Goal: Information Seeking & Learning: Learn about a topic

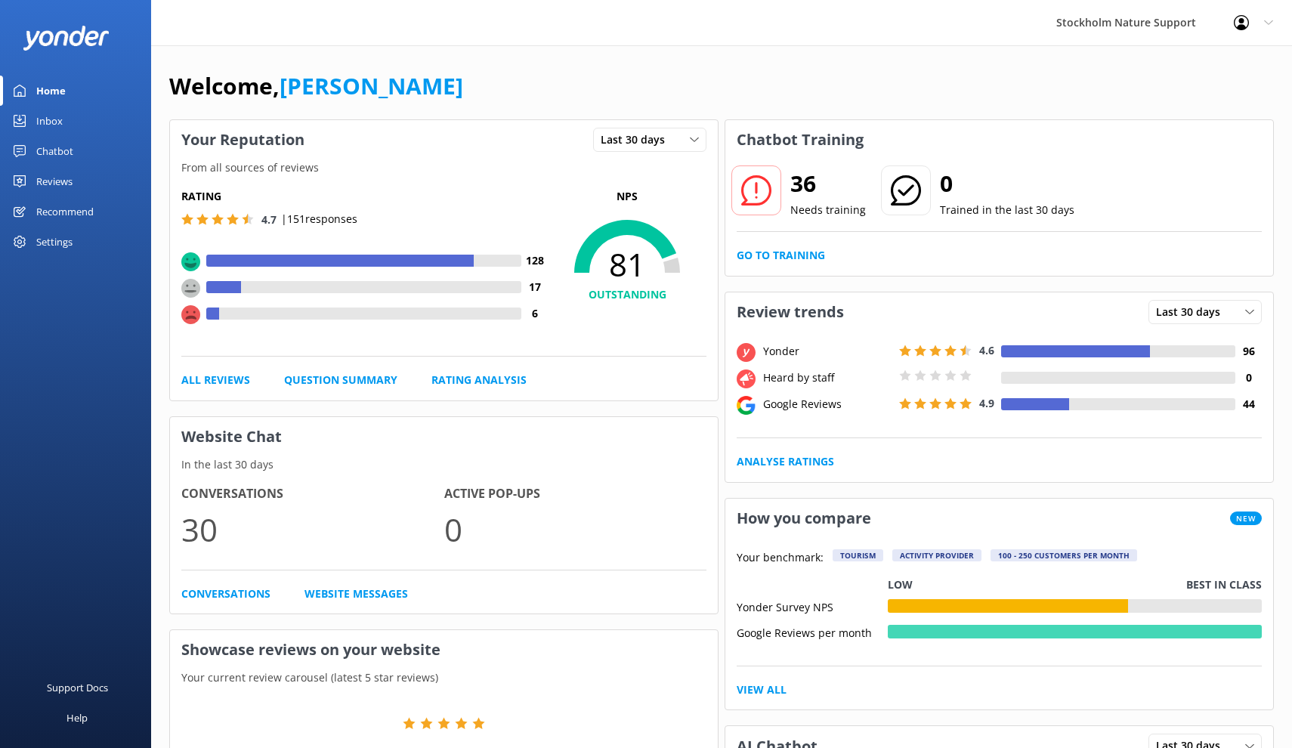
click at [56, 180] on div "Reviews" at bounding box center [54, 181] width 36 height 30
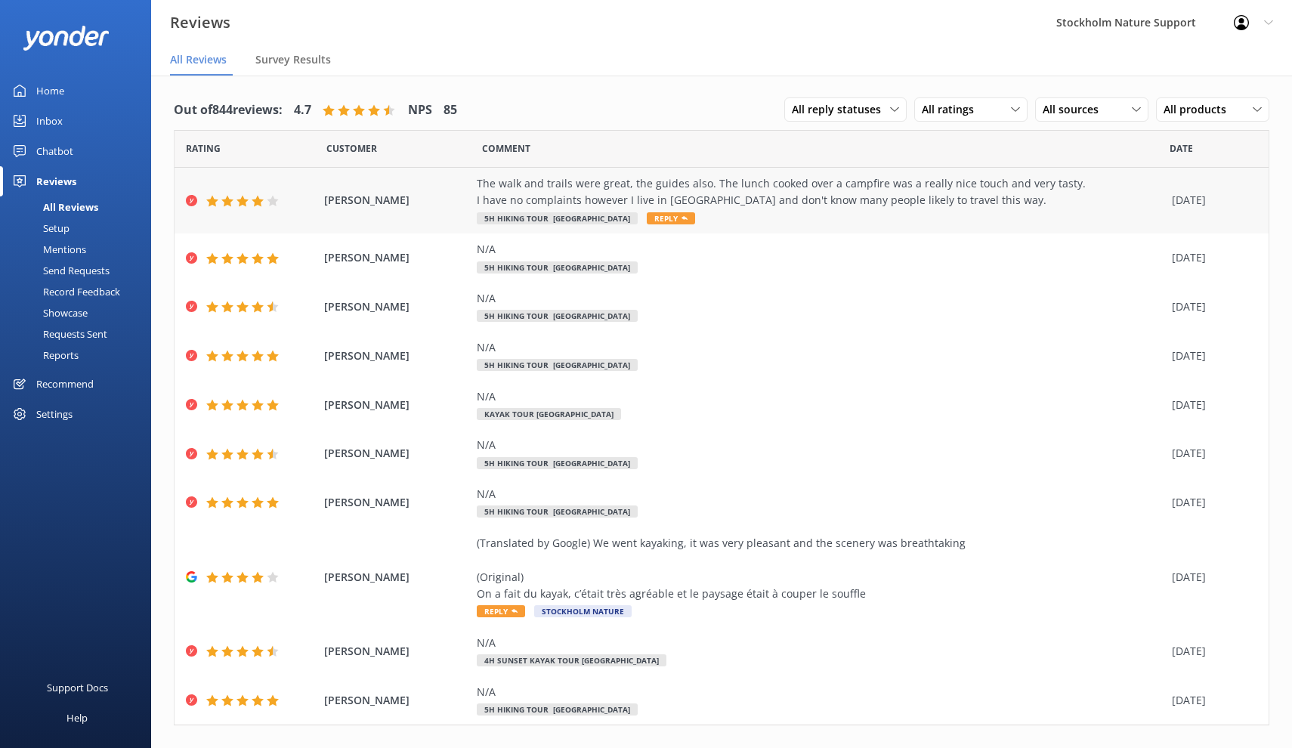
click at [563, 189] on div "The walk and trails were great, the guides also. The lunch cooked over a campfi…" at bounding box center [821, 192] width 688 height 34
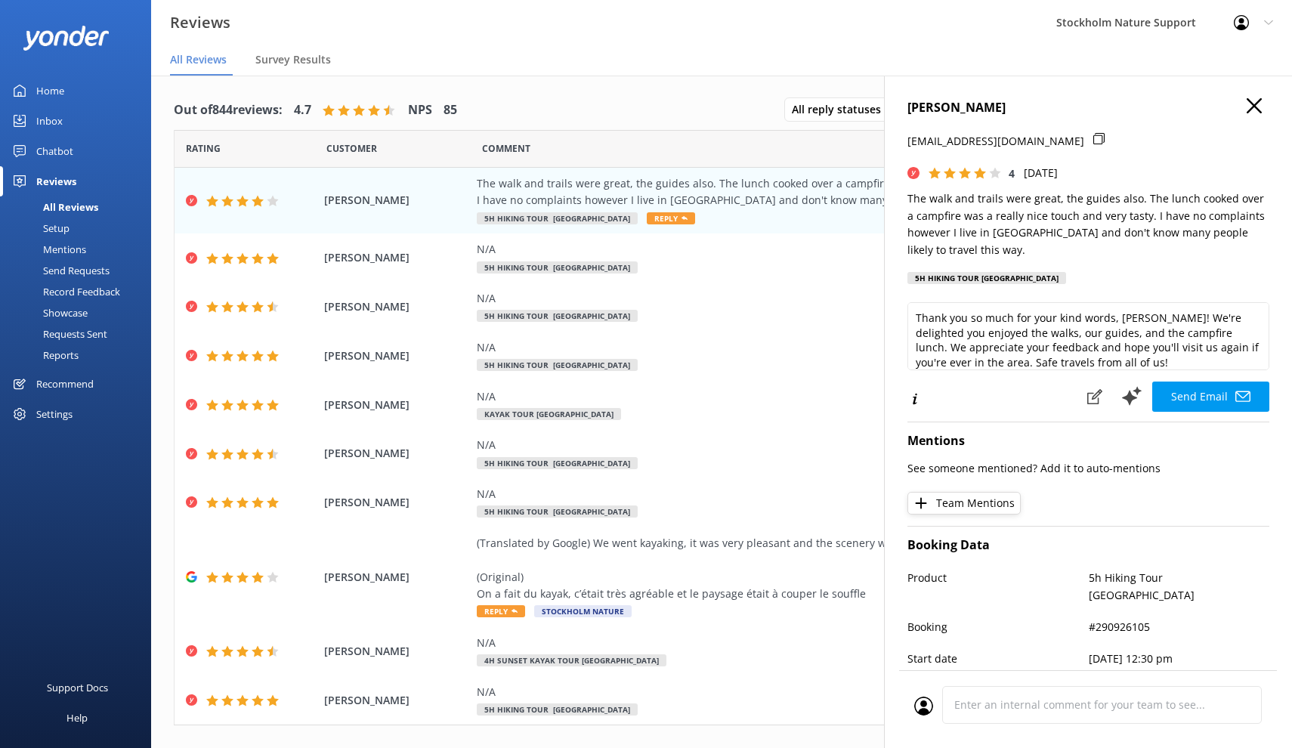
click at [1252, 104] on use "button" at bounding box center [1254, 105] width 15 height 15
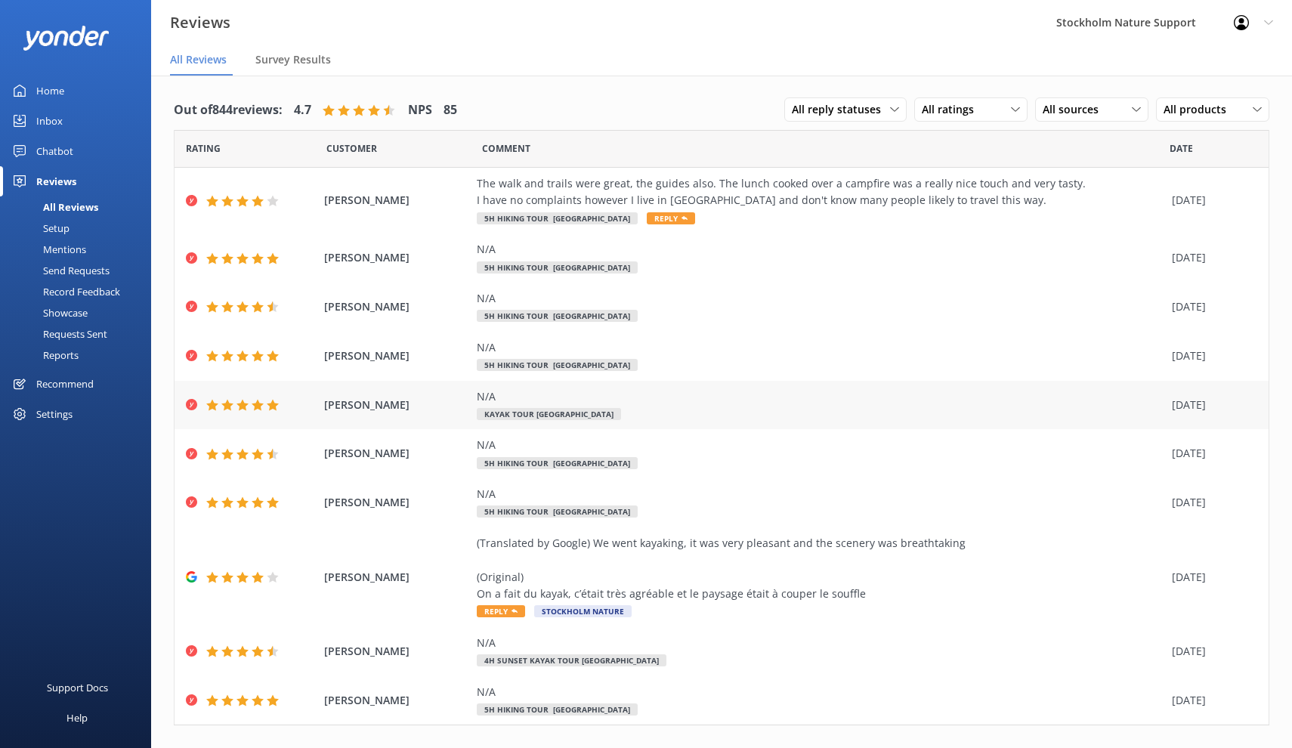
click at [539, 397] on div "N/A" at bounding box center [821, 396] width 688 height 17
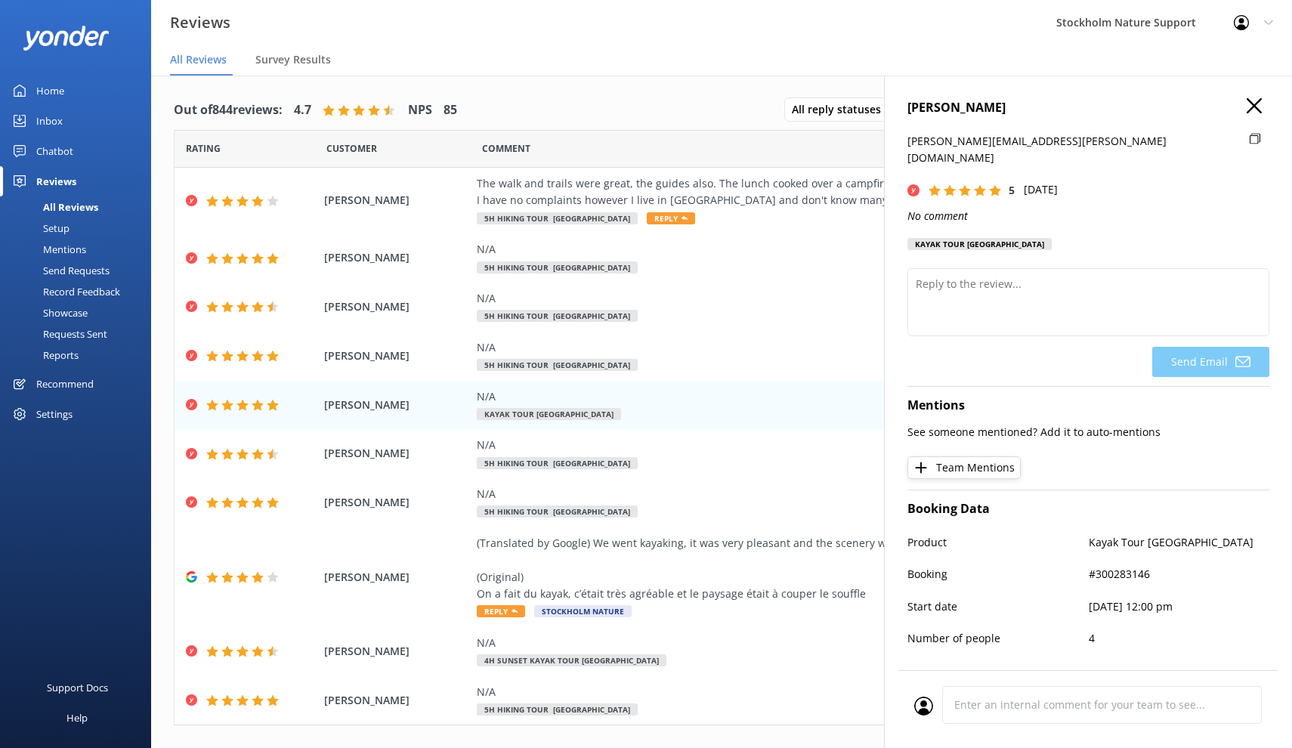
click at [1251, 104] on icon "button" at bounding box center [1254, 105] width 15 height 15
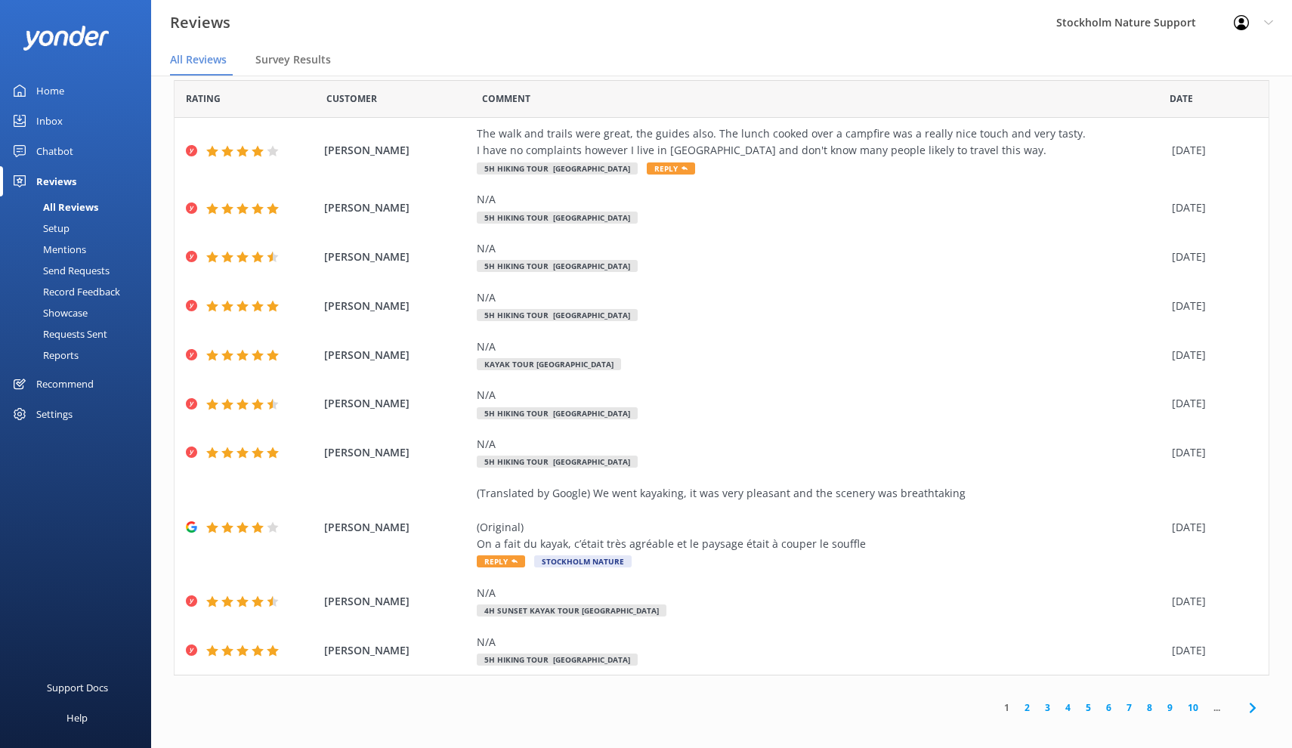
scroll to position [30, 0]
click at [1027, 702] on link "2" at bounding box center [1027, 708] width 20 height 14
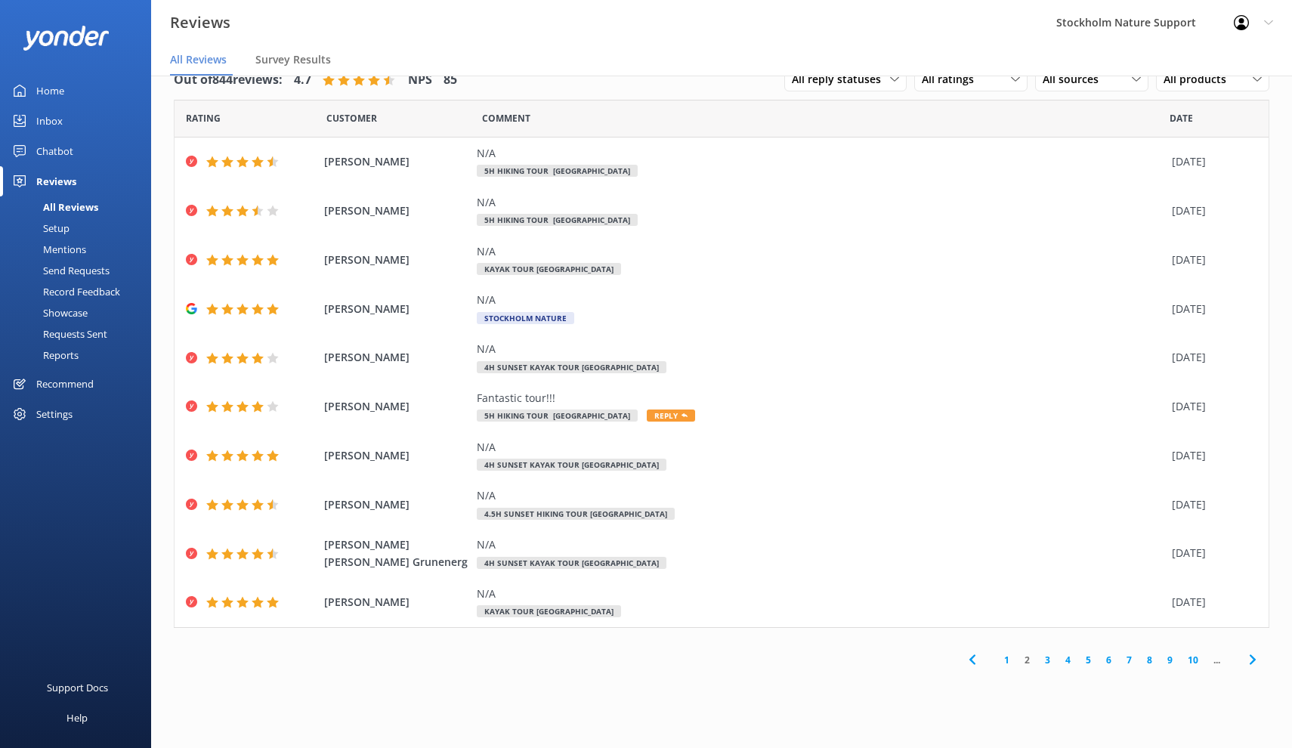
click at [1049, 657] on link "3" at bounding box center [1048, 660] width 20 height 14
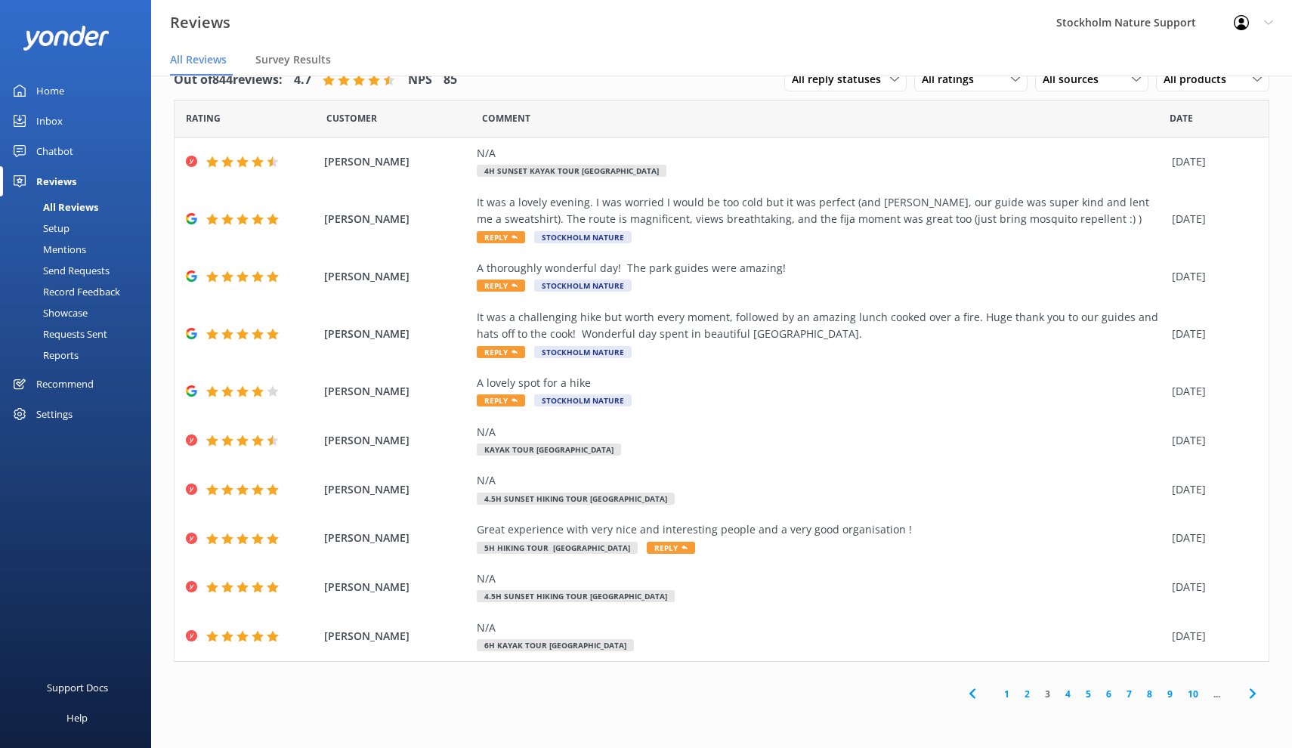
click at [1067, 688] on link "4" at bounding box center [1068, 694] width 20 height 14
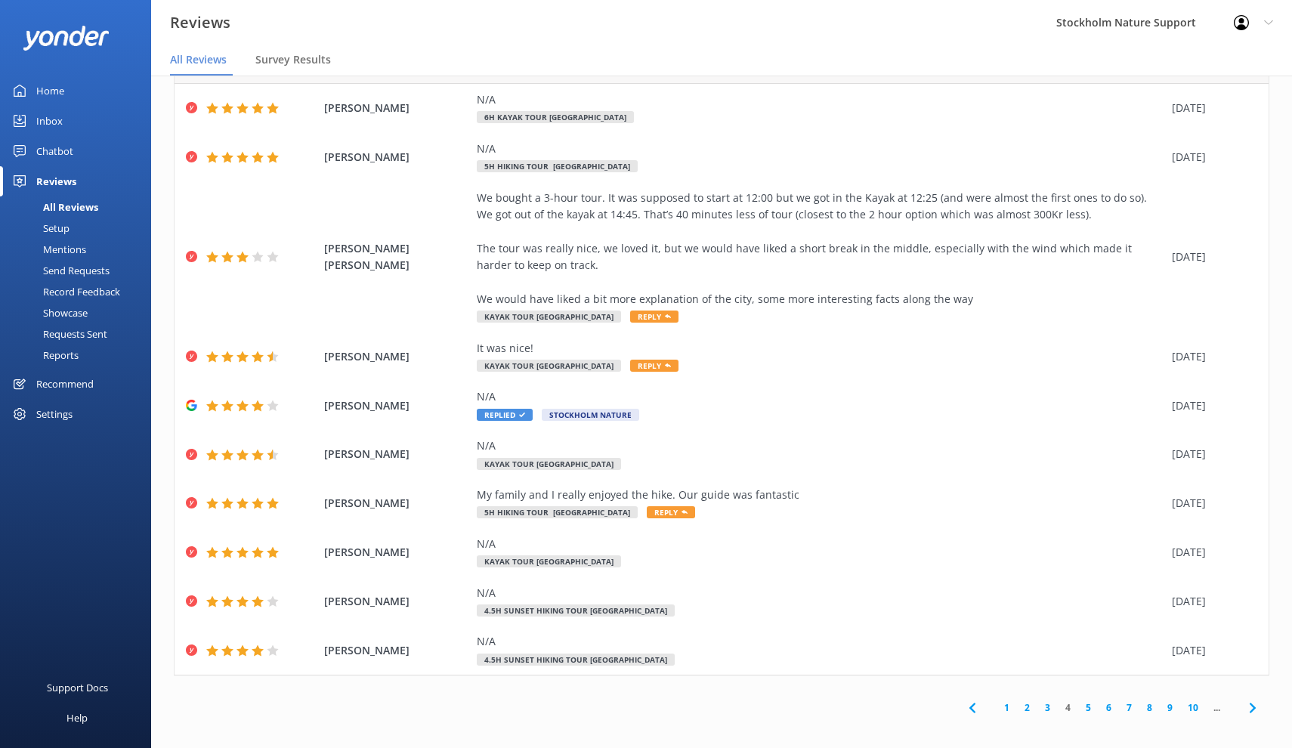
scroll to position [53, 0]
click at [1084, 702] on link "5" at bounding box center [1088, 708] width 20 height 14
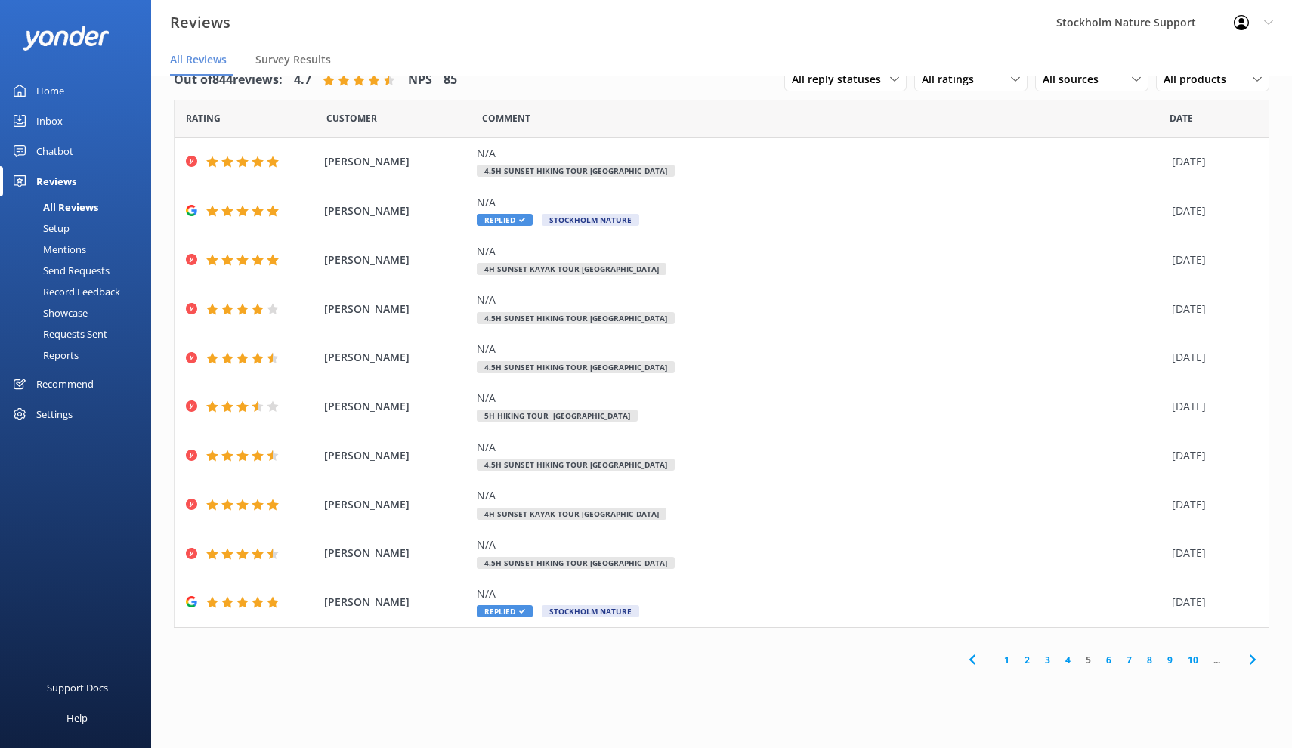
click at [1010, 656] on link "1" at bounding box center [1007, 660] width 20 height 14
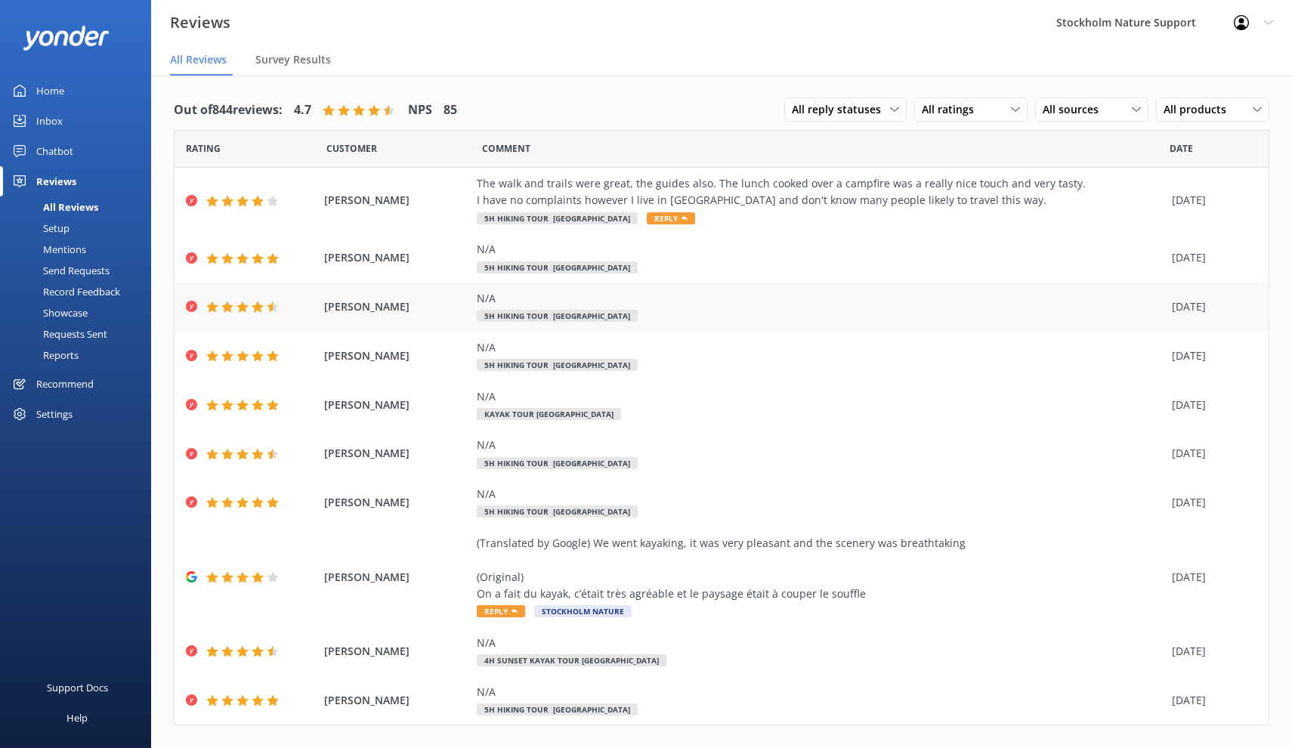
click at [371, 304] on span "[PERSON_NAME]" at bounding box center [397, 307] width 146 height 17
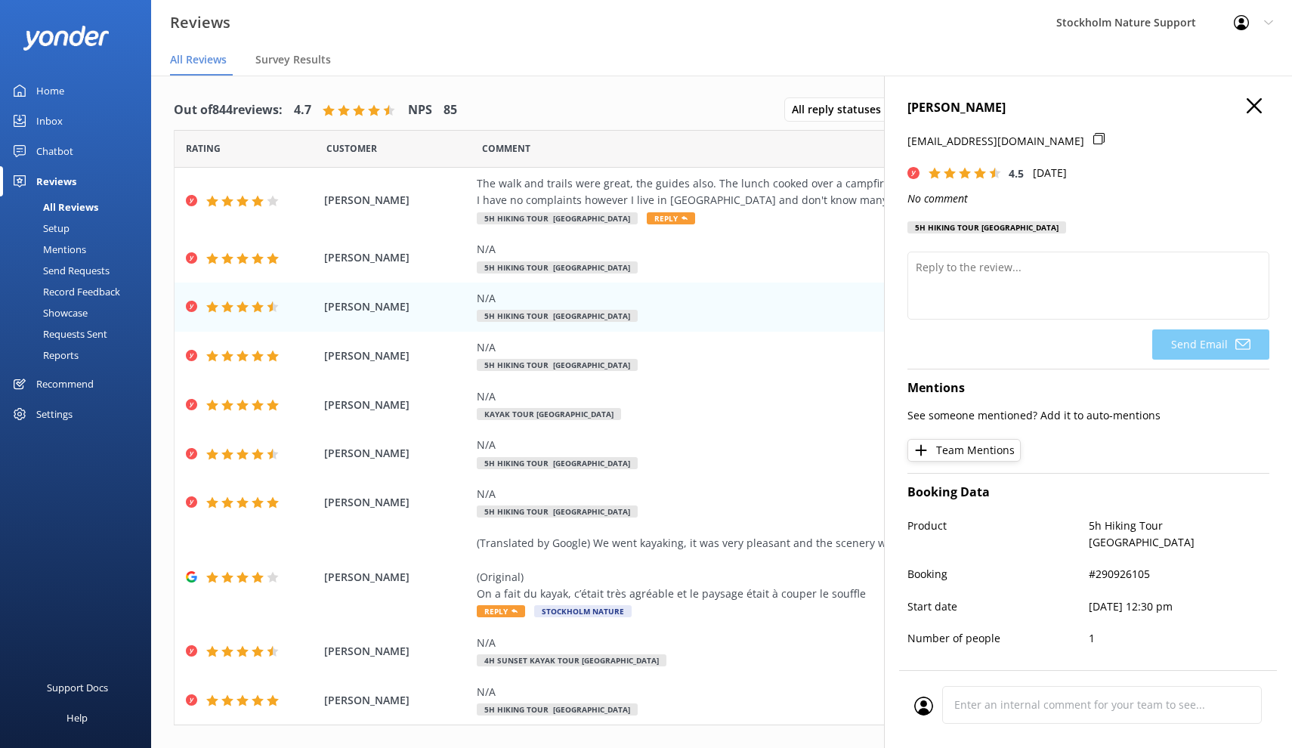
click at [778, 150] on div "Comment" at bounding box center [826, 149] width 688 height 38
click at [1260, 105] on icon "button" at bounding box center [1254, 105] width 15 height 15
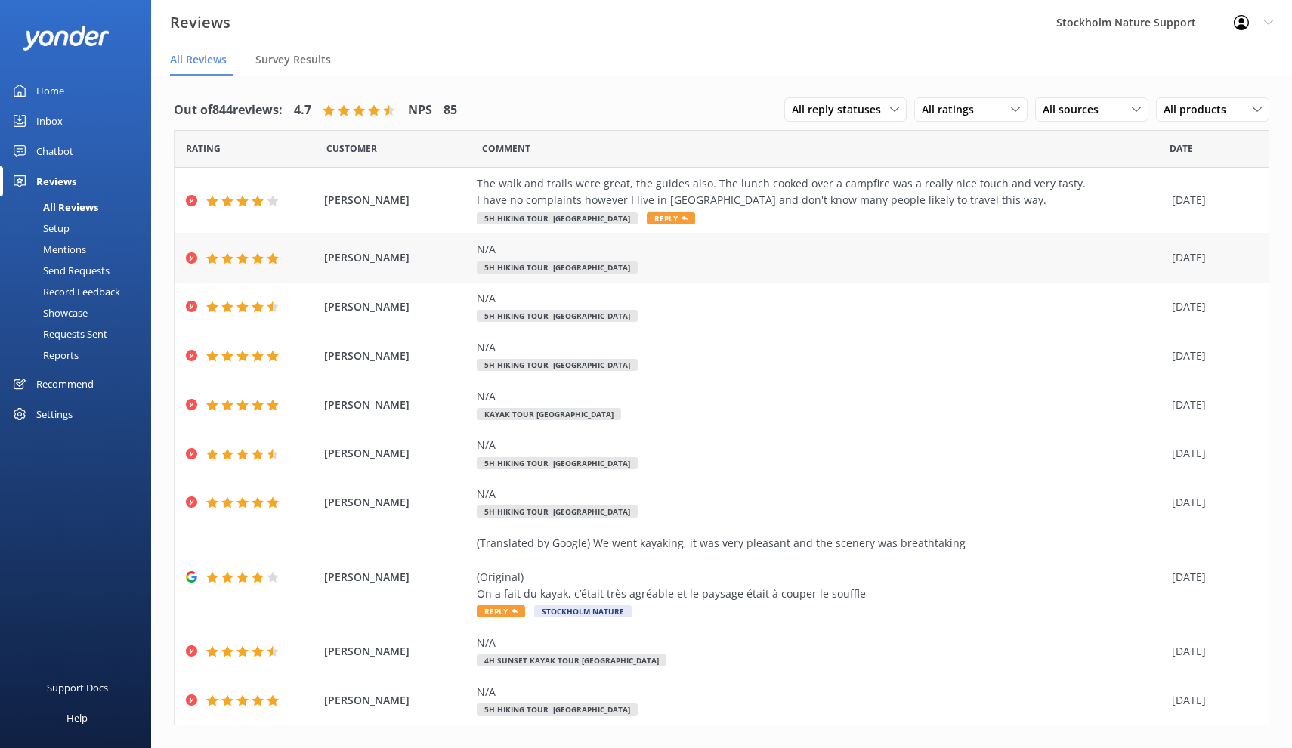
click at [452, 263] on span "[PERSON_NAME]" at bounding box center [397, 257] width 146 height 17
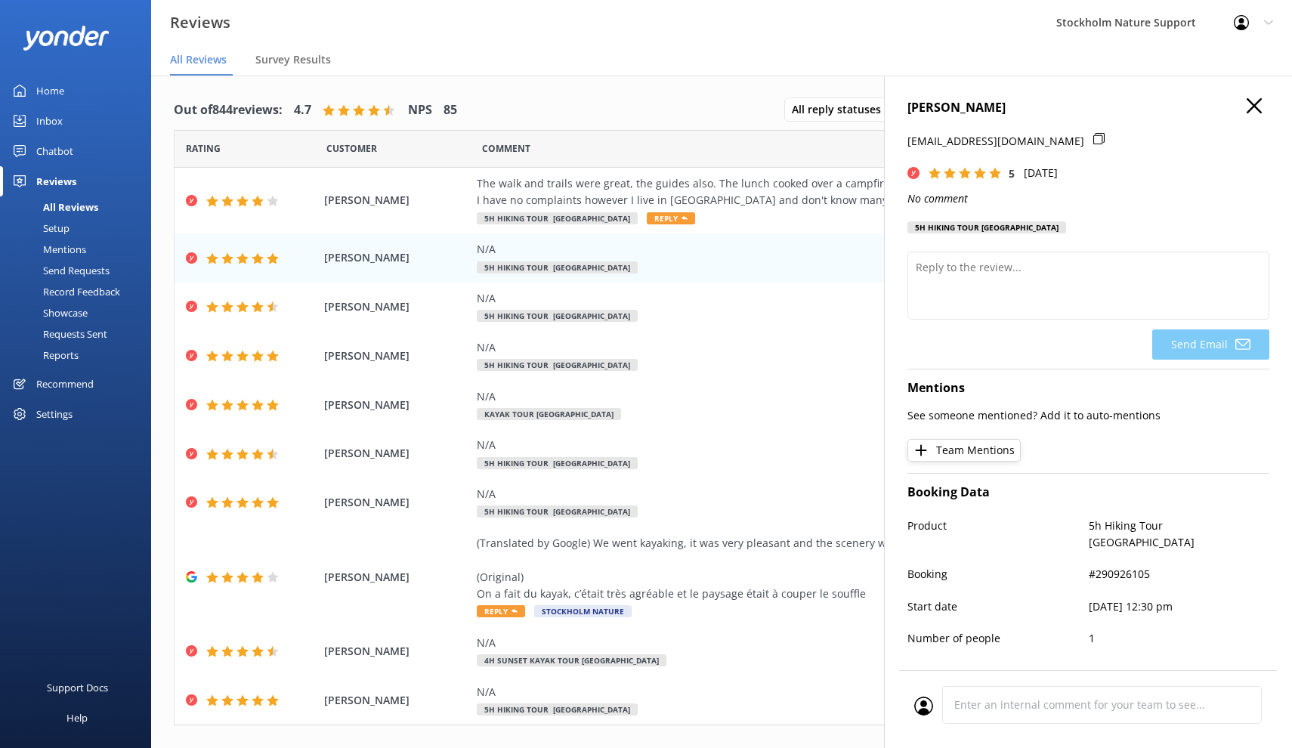
click at [1258, 106] on icon "button" at bounding box center [1254, 105] width 15 height 15
